Goal: Task Accomplishment & Management: Manage account settings

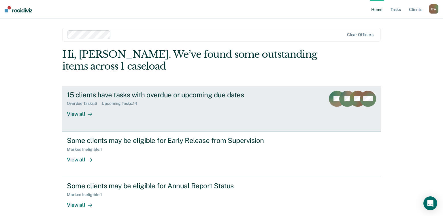
click at [132, 97] on div "15 clients have tasks with overdue or upcoming due dates" at bounding box center [168, 95] width 202 height 8
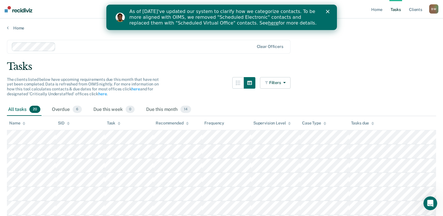
click at [305, 67] on div "Tasks" at bounding box center [221, 67] width 429 height 12
click at [336, 67] on div "Tasks" at bounding box center [221, 67] width 429 height 12
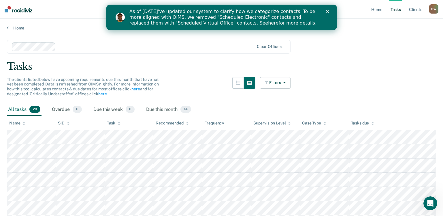
click at [327, 11] on icon "Close" at bounding box center [327, 11] width 3 height 3
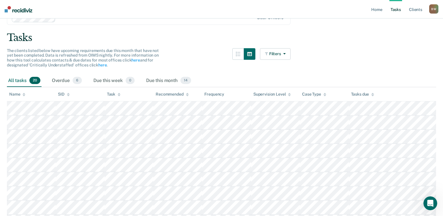
scroll to position [58, 0]
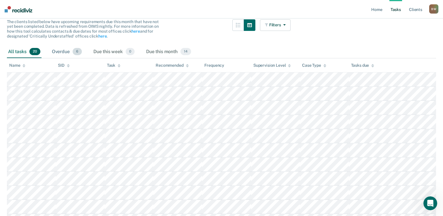
click at [65, 50] on div "Overdue 6" at bounding box center [67, 52] width 32 height 13
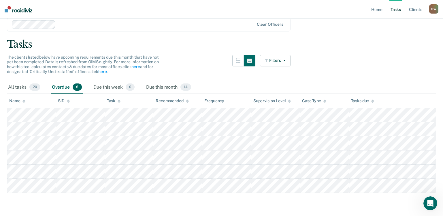
scroll to position [22, 0]
